Goal: Register for event/course

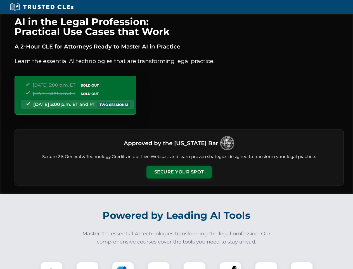
click at [179, 172] on button "Secure Your Spot" at bounding box center [179, 171] width 65 height 13
click at [51, 265] on img at bounding box center [51, 272] width 16 height 16
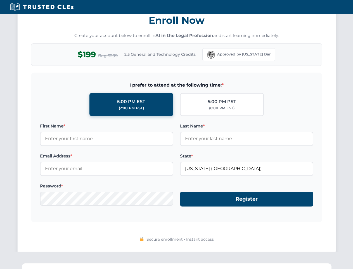
scroll to position [549, 0]
